Goal: Task Accomplishment & Management: Manage account settings

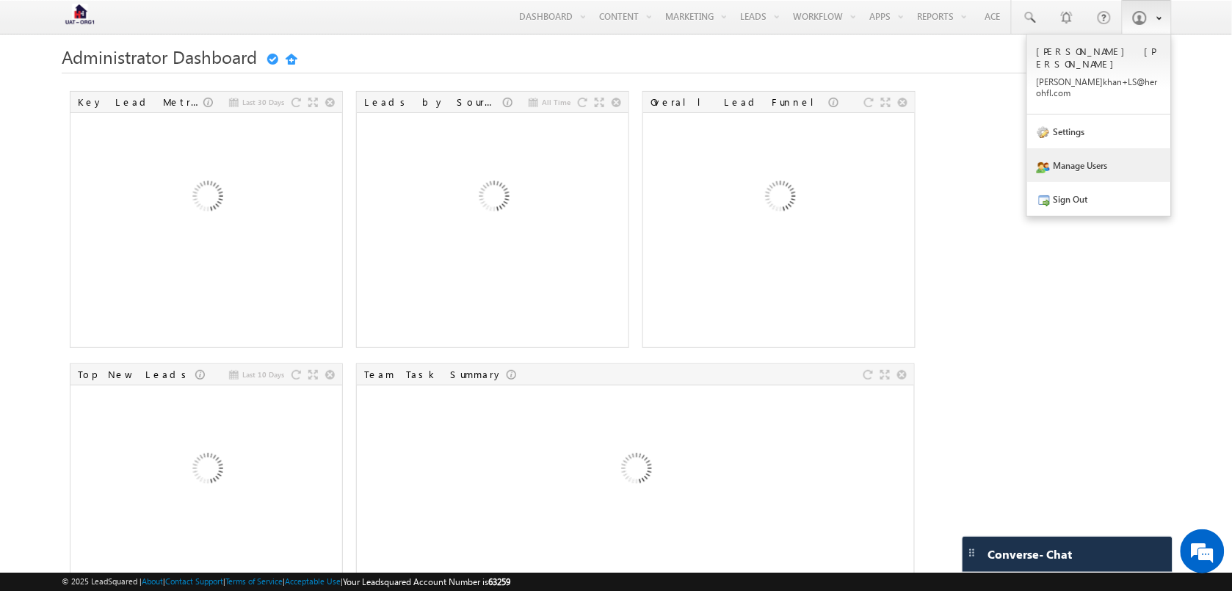
click at [1088, 148] on link "Manage Users" at bounding box center [1099, 165] width 144 height 34
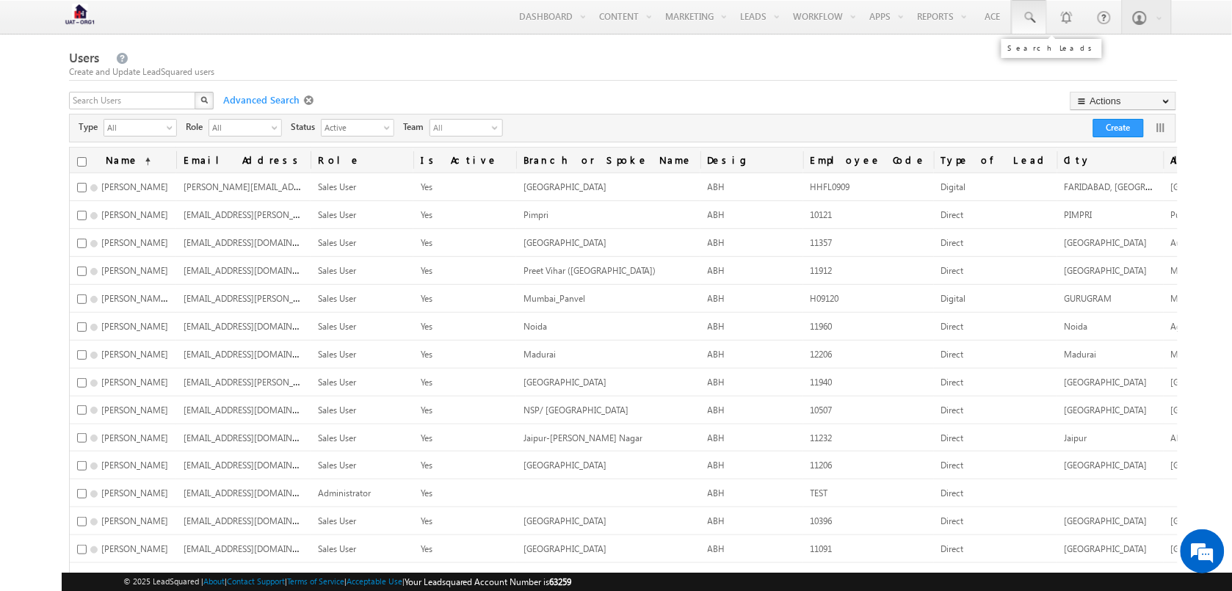
click at [1028, 15] on span at bounding box center [1029, 17] width 15 height 15
paste input "6200000070"
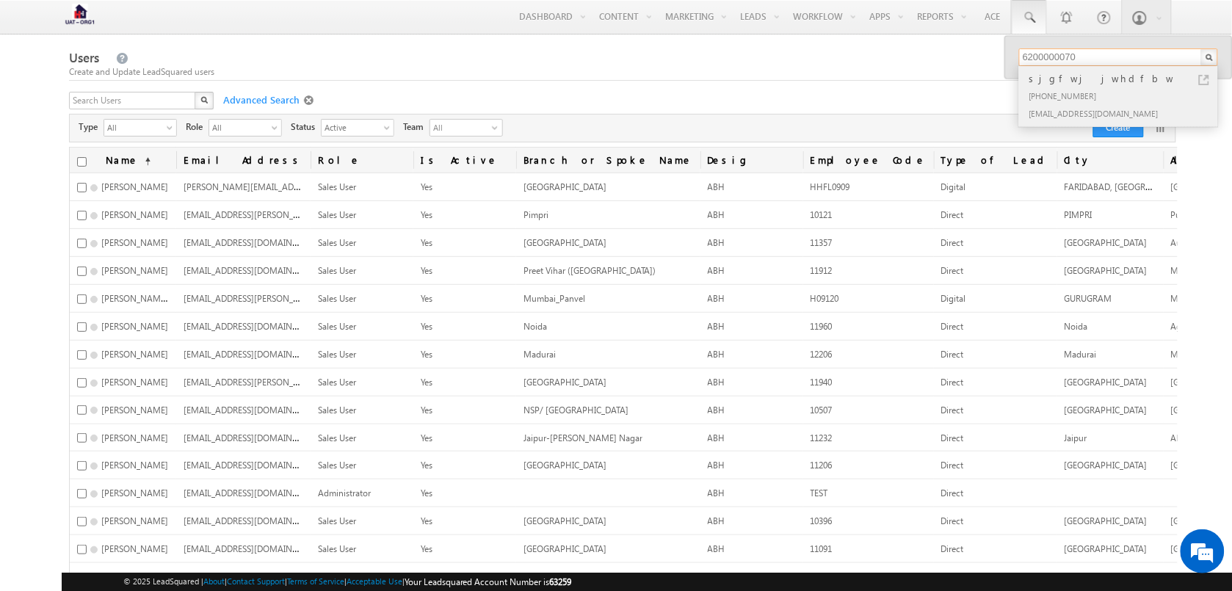
type input "6200000070"
click at [1209, 77] on div "sjgfwj jwhdfbw" at bounding box center [1124, 78] width 197 height 16
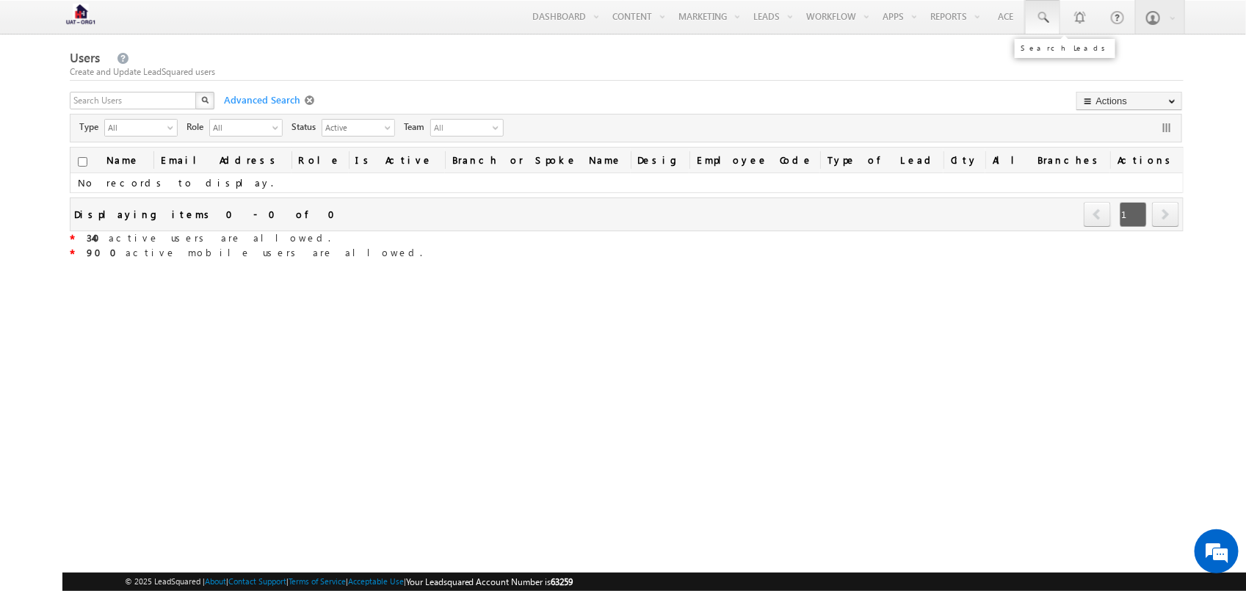
click at [1051, 9] on link at bounding box center [1042, 17] width 35 height 34
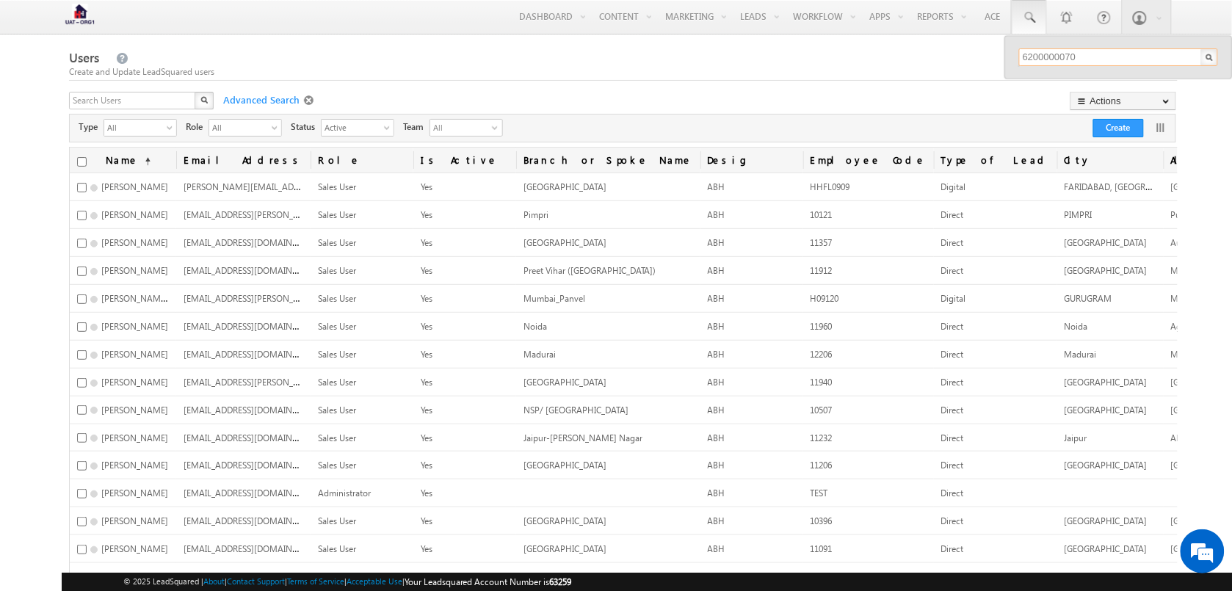
click at [1112, 54] on input "6200000070" at bounding box center [1118, 57] width 199 height 18
type input "6200000070"
click at [1205, 79] on link at bounding box center [1204, 80] width 10 height 10
click at [846, 75] on div "Create and Update LeadSquared users" at bounding box center [623, 71] width 1109 height 13
click at [143, 100] on input "text" at bounding box center [133, 101] width 128 height 18
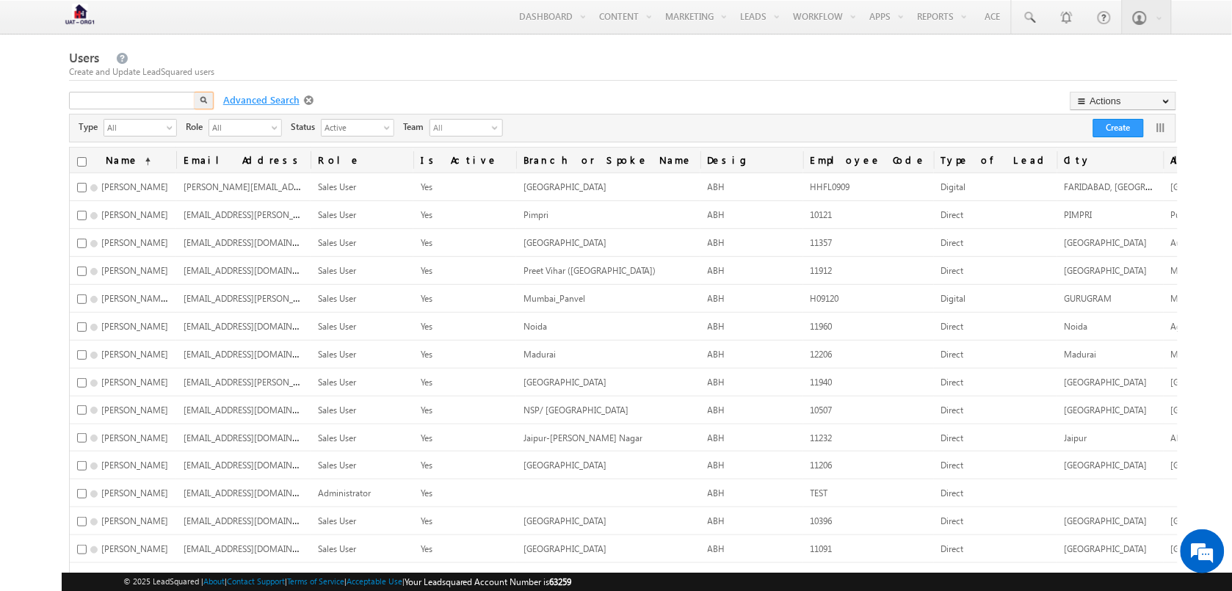
click at [262, 97] on span "Advanced Search" at bounding box center [260, 99] width 88 height 13
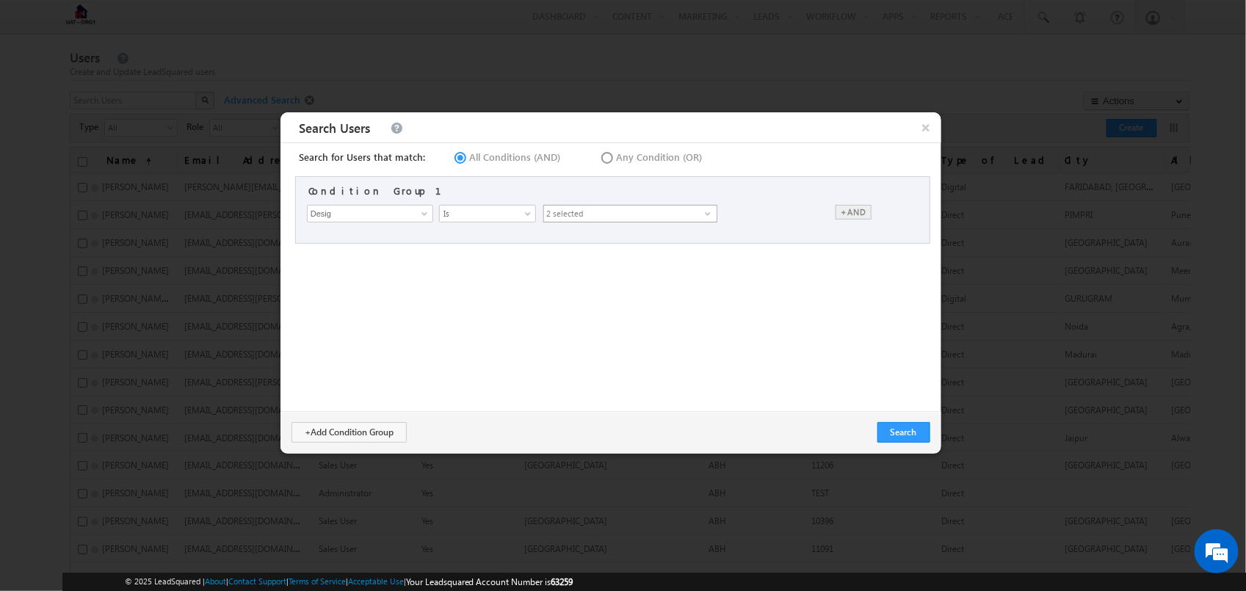
click at [622, 211] on span "2 selected" at bounding box center [624, 214] width 161 height 16
click at [554, 261] on input "checkbox" at bounding box center [553, 258] width 10 height 10
checkbox input "false"
click at [833, 296] on div "Search for Users that match: All Conditions (AND) Any Condition (OR) Condition …" at bounding box center [610, 277] width 661 height 268
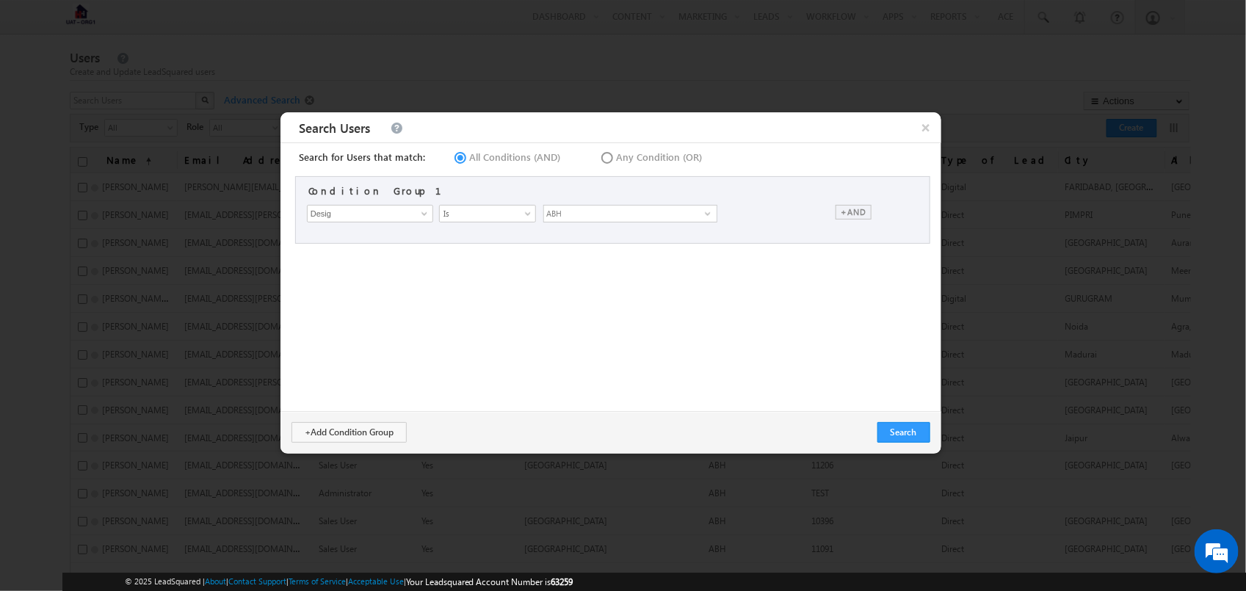
click at [850, 209] on div "+AND" at bounding box center [853, 212] width 36 height 15
click at [339, 235] on input at bounding box center [370, 242] width 126 height 18
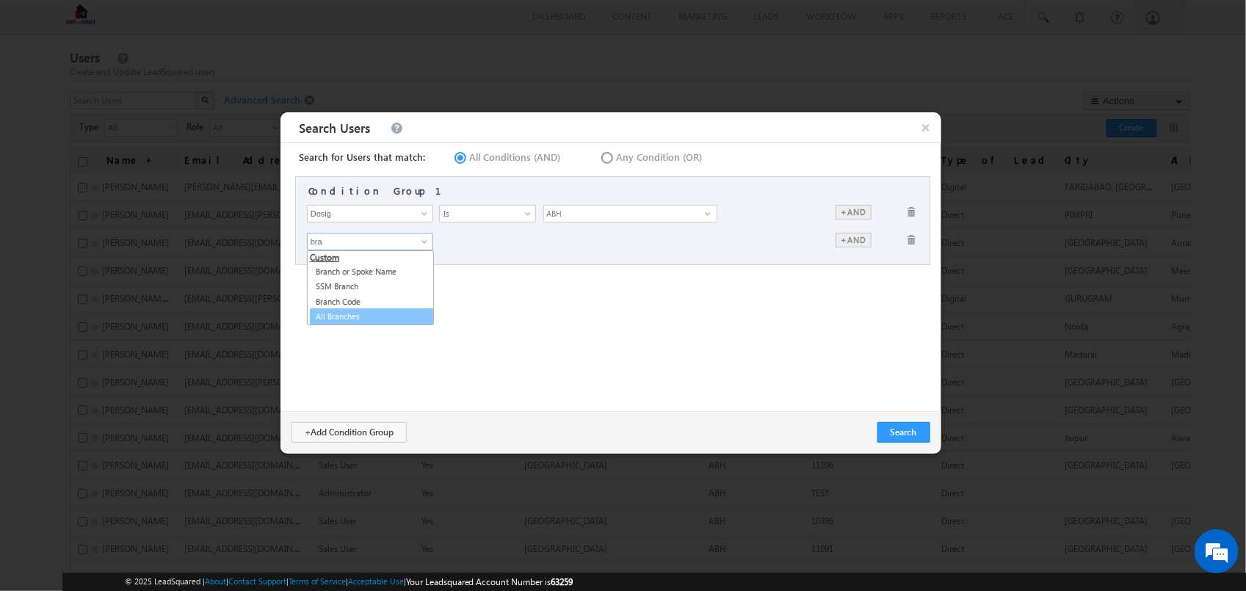
click at [358, 321] on link "All Branches" at bounding box center [373, 316] width 127 height 17
type input "All Branches"
click at [559, 237] on input "text" at bounding box center [630, 242] width 174 height 18
type input "NSP"
click at [898, 437] on button "Search" at bounding box center [903, 432] width 53 height 21
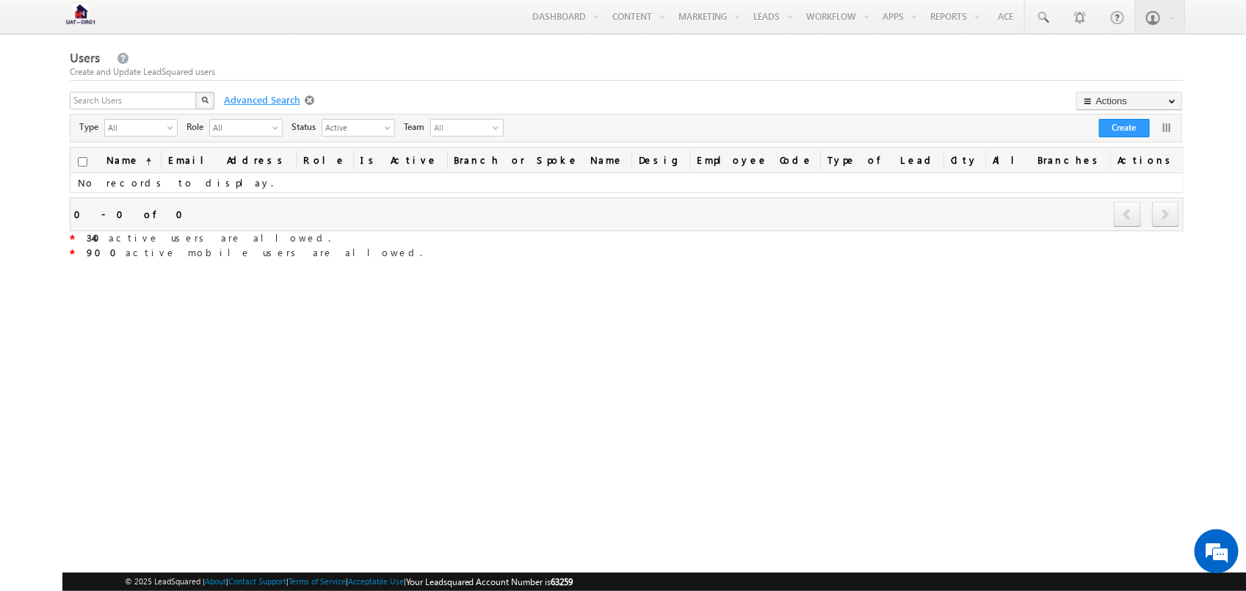
click at [272, 96] on span "Advanced Search" at bounding box center [261, 99] width 88 height 13
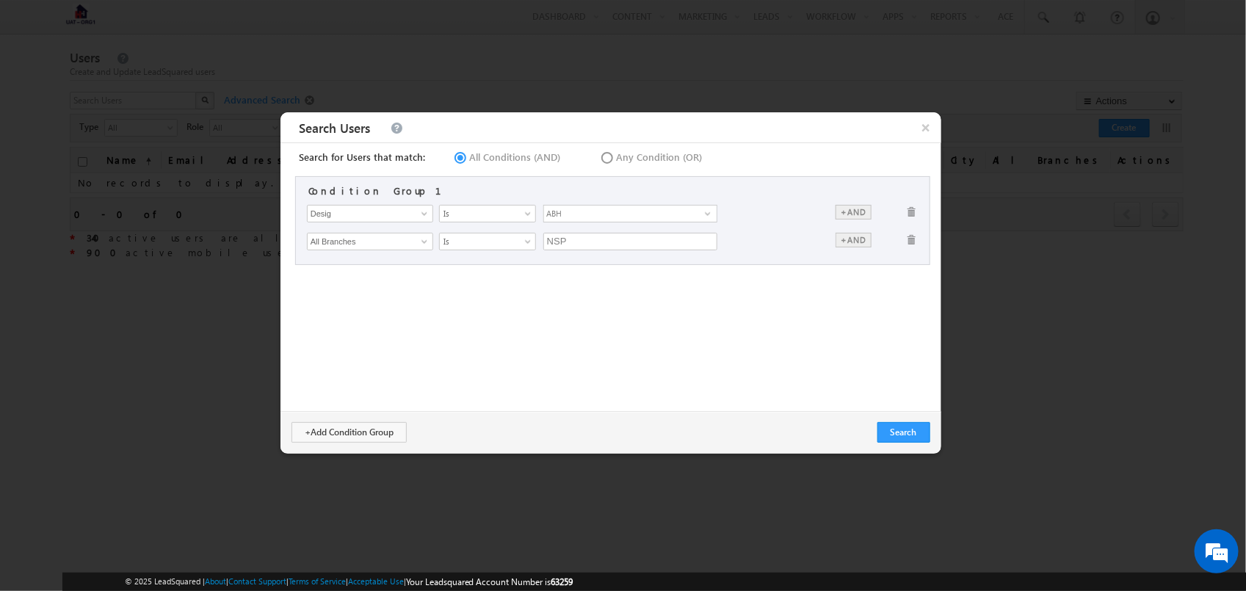
click at [907, 239] on span at bounding box center [912, 240] width 11 height 15
click at [909, 431] on button "Search" at bounding box center [903, 432] width 53 height 21
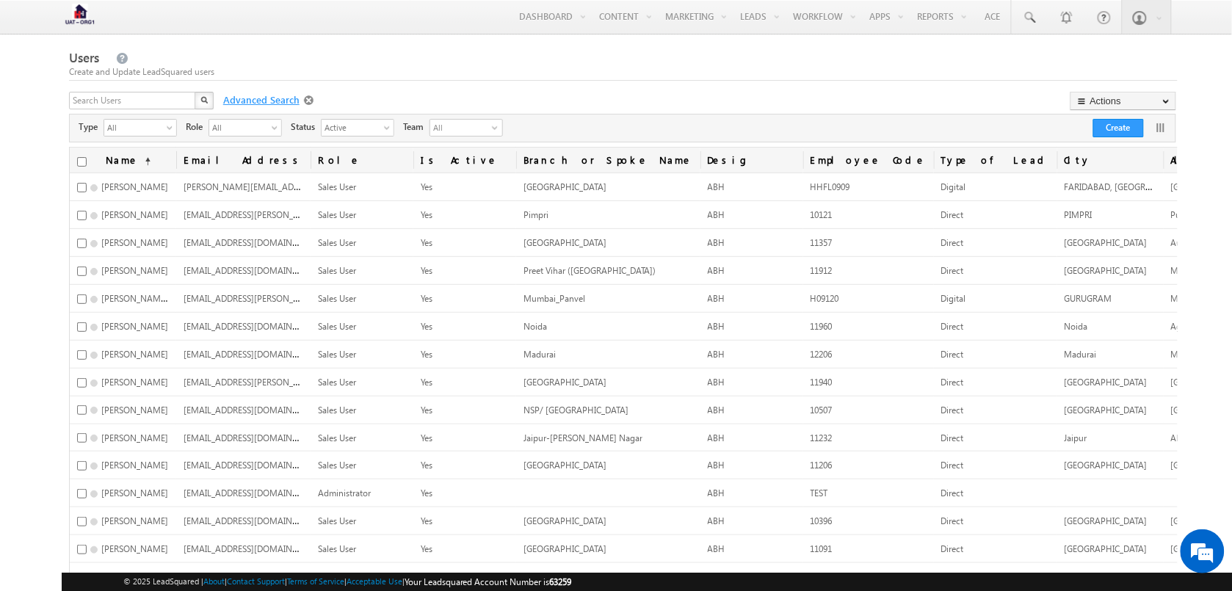
click at [264, 104] on span "Advanced Search" at bounding box center [260, 99] width 88 height 13
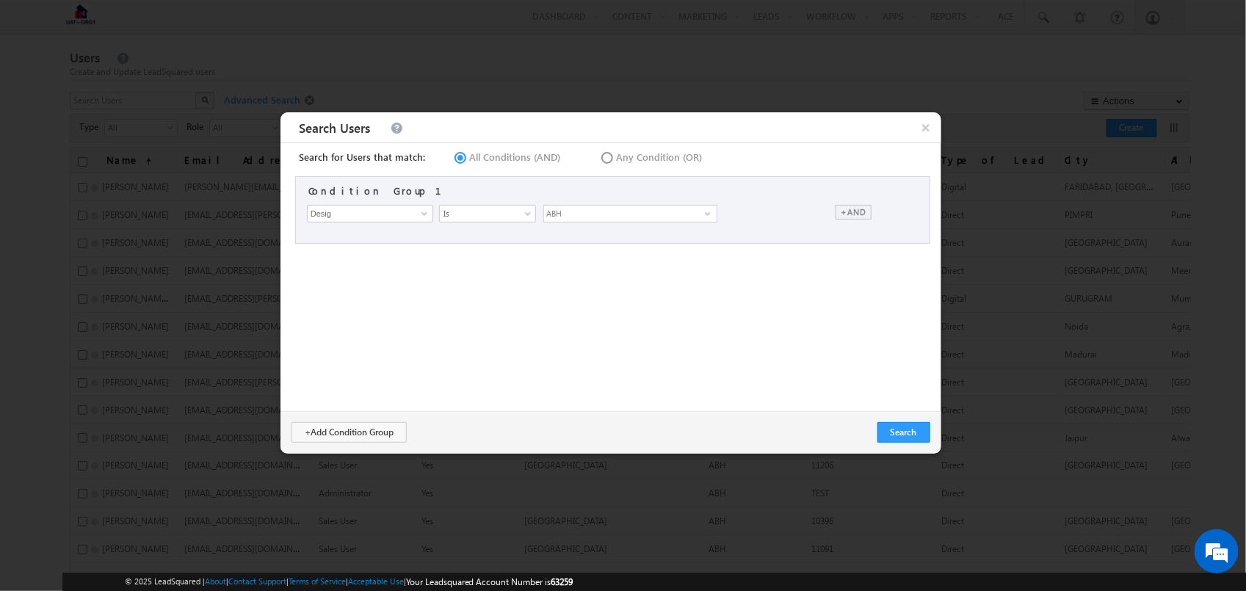
click at [835, 211] on div "+AND" at bounding box center [853, 212] width 36 height 15
click at [404, 237] on input at bounding box center [370, 242] width 126 height 18
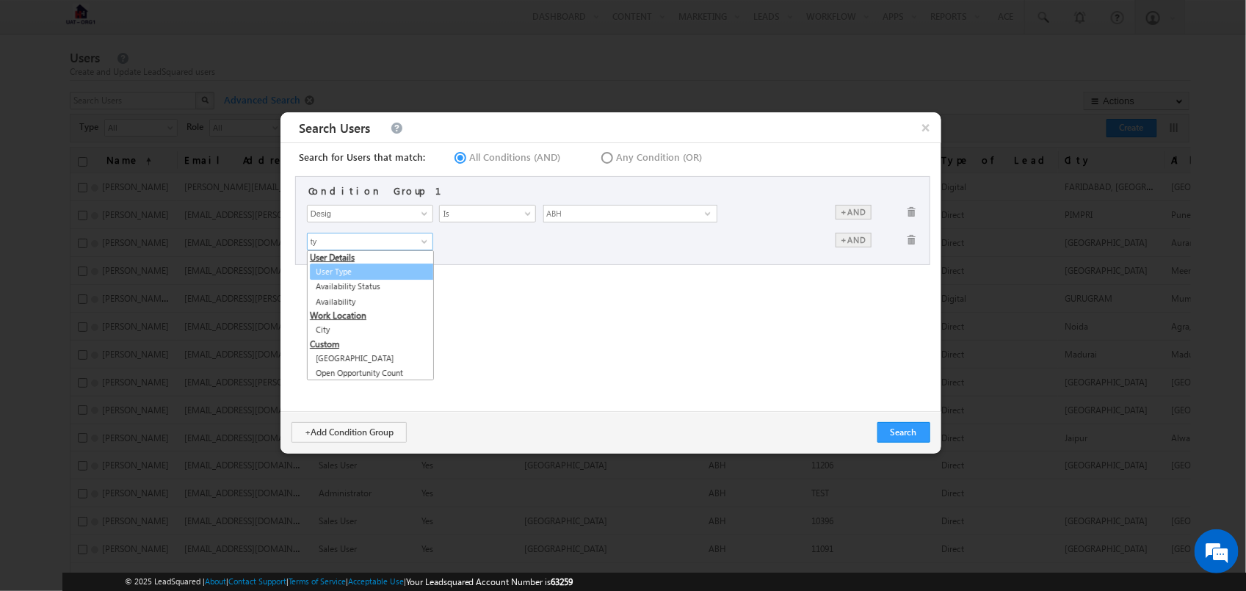
click at [378, 270] on link "User Type" at bounding box center [373, 272] width 127 height 17
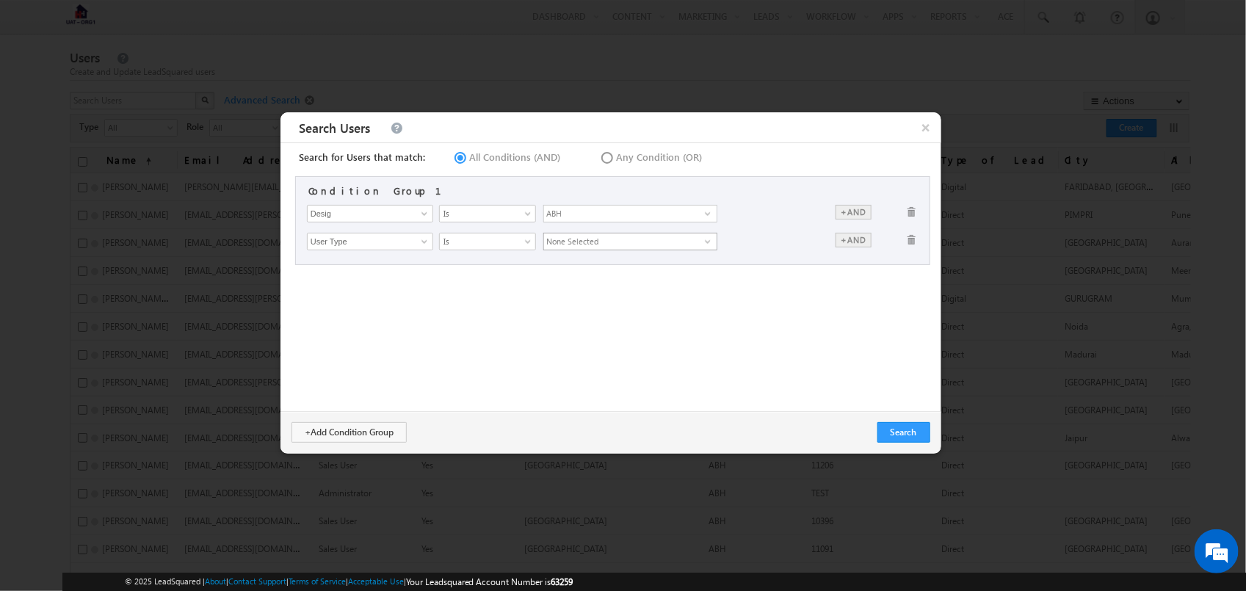
click at [640, 242] on span "None Selected" at bounding box center [624, 241] width 161 height 16
click at [402, 233] on input "User Type" at bounding box center [370, 242] width 126 height 18
click at [427, 236] on span at bounding box center [424, 242] width 12 height 12
click at [384, 275] on link "Type of Lead" at bounding box center [373, 272] width 127 height 17
type input "Type of Lead"
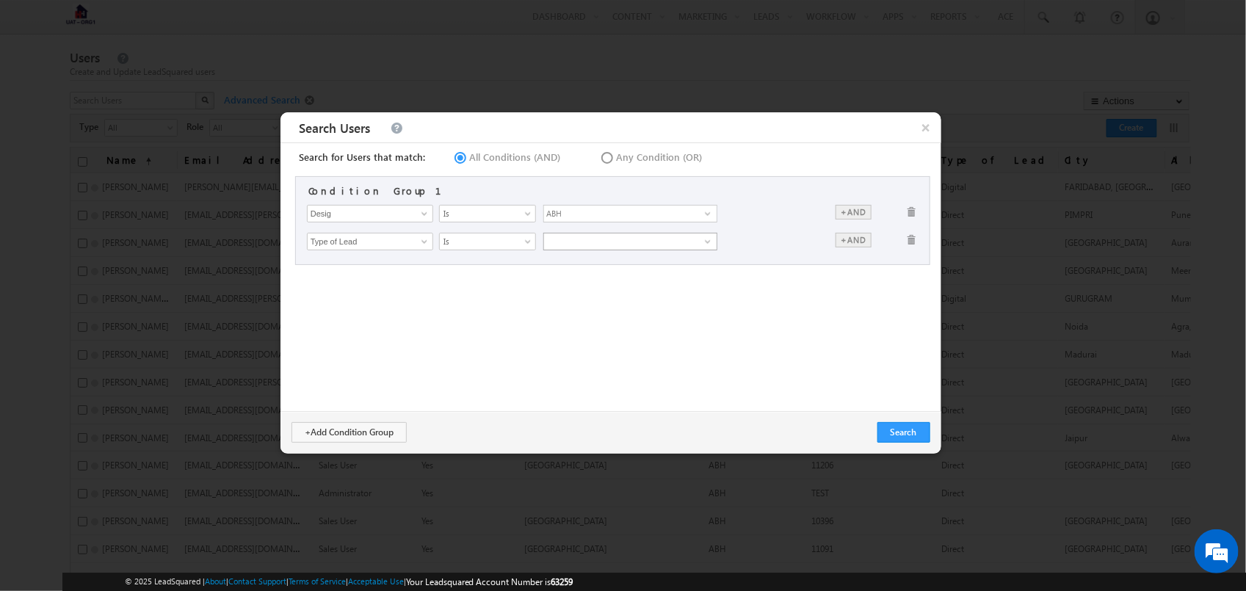
click at [584, 250] on div "select" at bounding box center [630, 241] width 173 height 16
click at [548, 289] on input "checkbox" at bounding box center [553, 285] width 10 height 10
checkbox input "false"
click at [559, 307] on label "Digital" at bounding box center [630, 310] width 172 height 23
click at [557, 307] on input "Digital" at bounding box center [553, 308] width 10 height 10
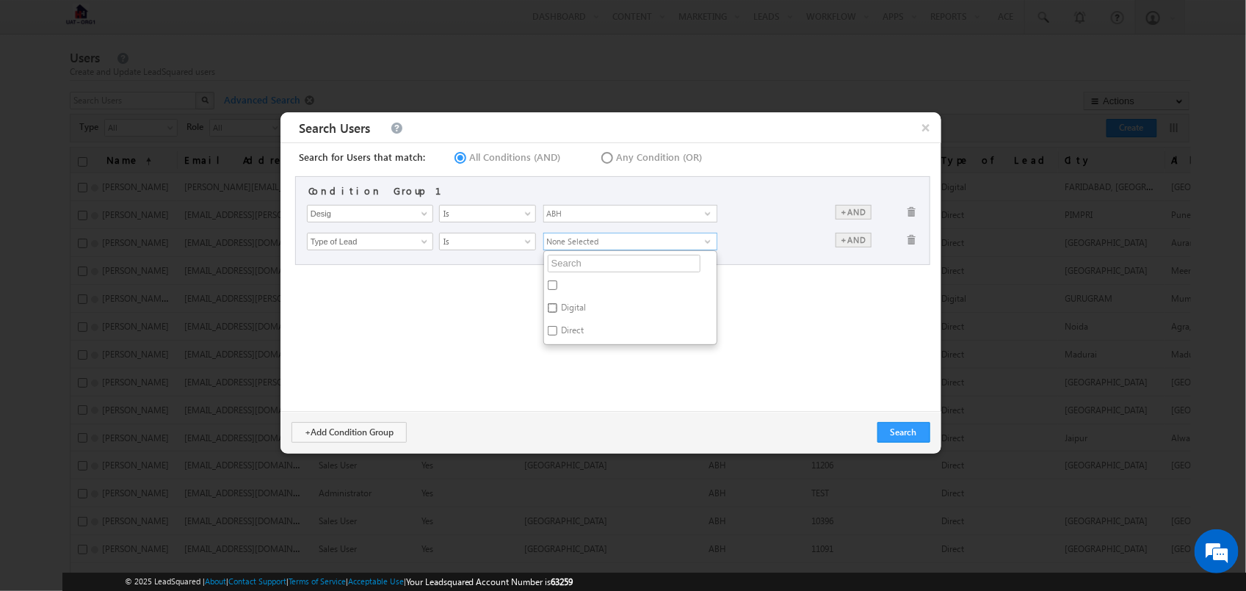
checkbox input "true"
click at [756, 316] on div "Search for Users that match: All Conditions (AND) Any Condition (OR) Condition …" at bounding box center [610, 277] width 661 height 268
click at [916, 438] on button "Search" at bounding box center [903, 432] width 53 height 21
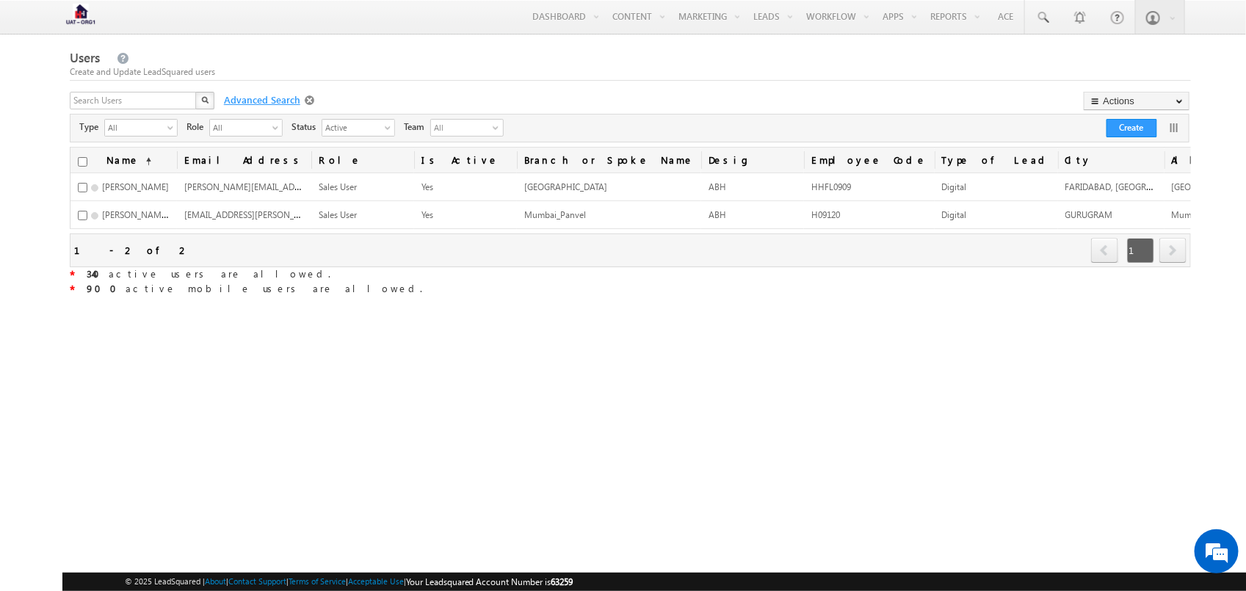
click at [235, 106] on span "Advanced Search" at bounding box center [261, 99] width 88 height 13
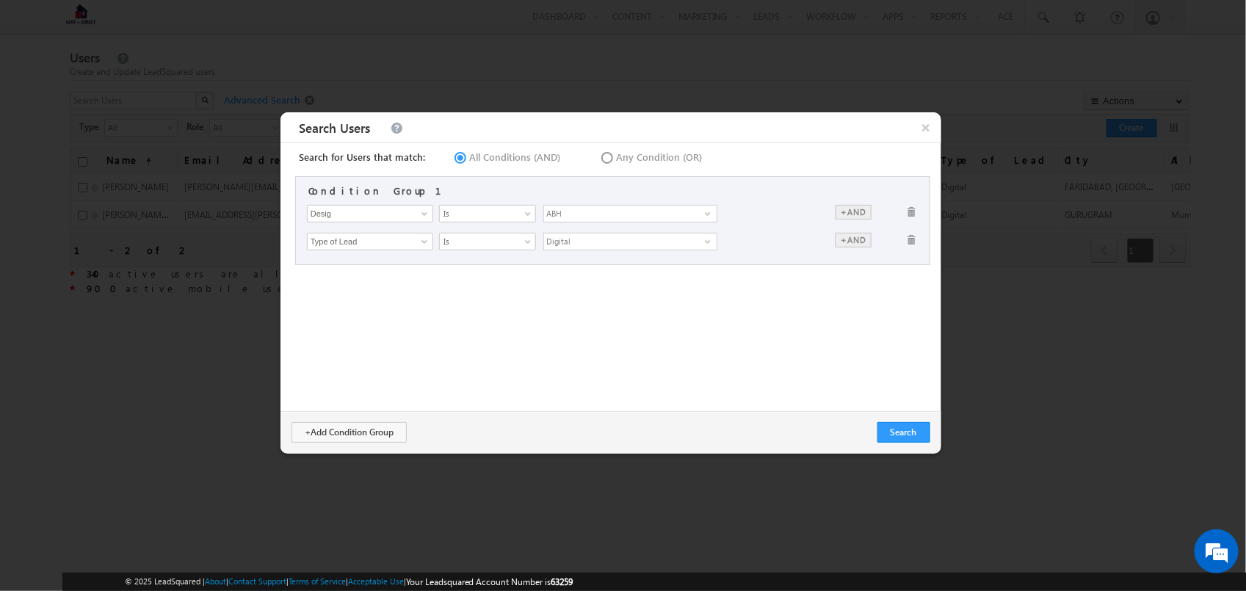
click at [907, 209] on span at bounding box center [912, 212] width 11 height 15
click at [907, 434] on button "Search" at bounding box center [903, 432] width 53 height 21
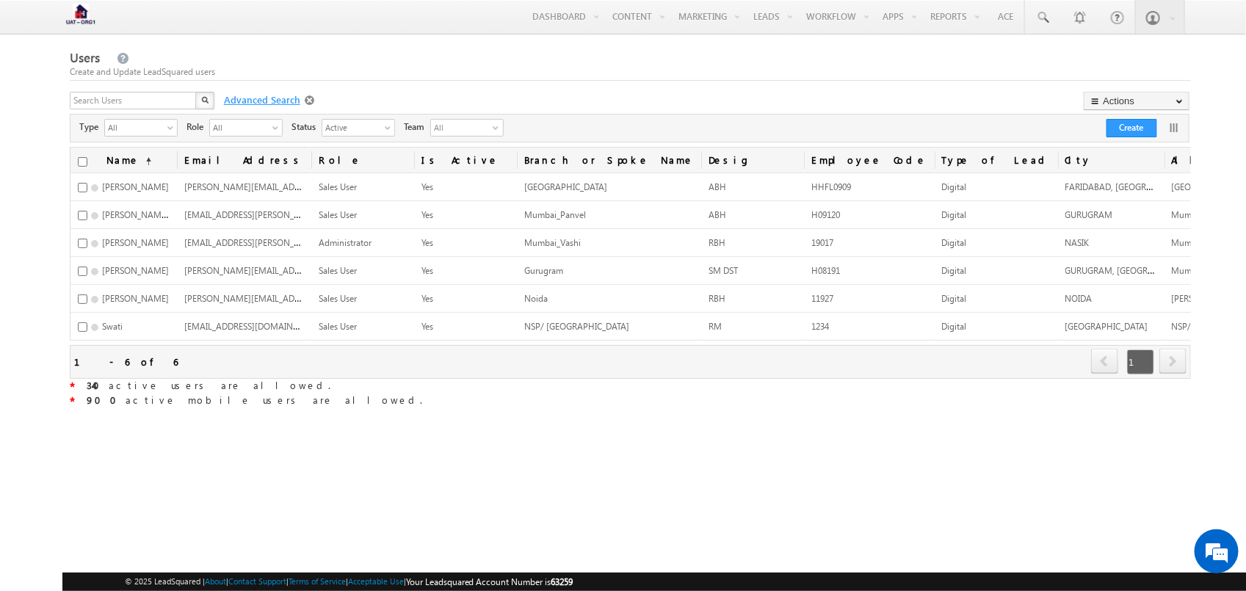
click at [255, 101] on span "Advanced Search" at bounding box center [261, 99] width 88 height 13
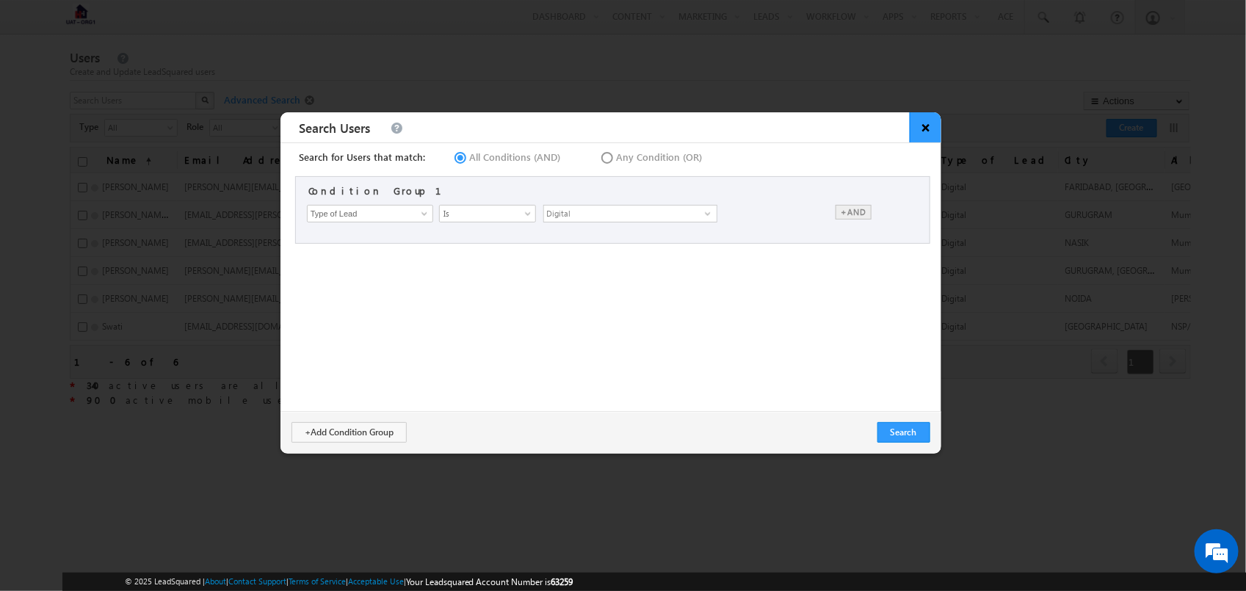
click at [934, 119] on span "×" at bounding box center [926, 127] width 32 height 30
